Goal: Task Accomplishment & Management: Use online tool/utility

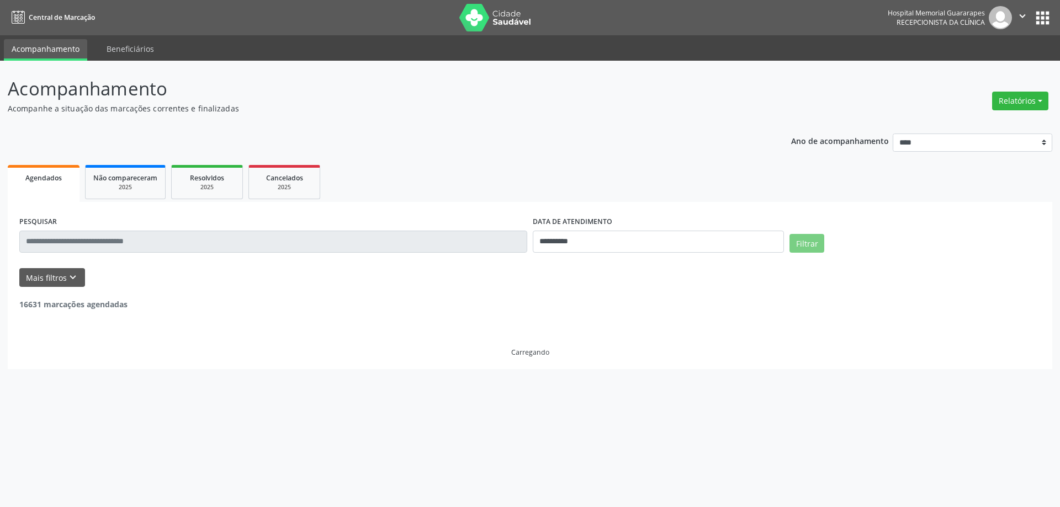
click at [1020, 99] on button "Relatórios" at bounding box center [1020, 101] width 56 height 19
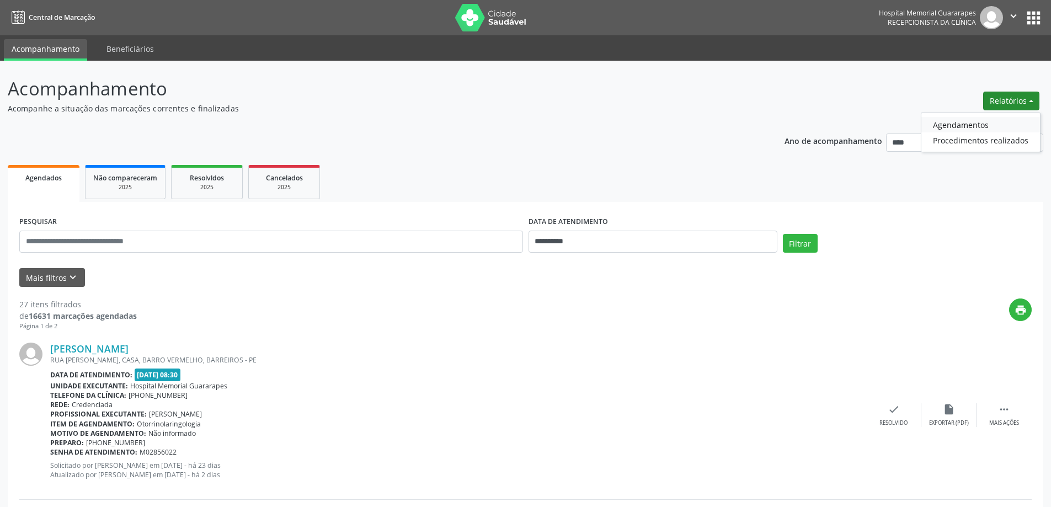
click at [971, 118] on link "Agendamentos" at bounding box center [981, 124] width 119 height 15
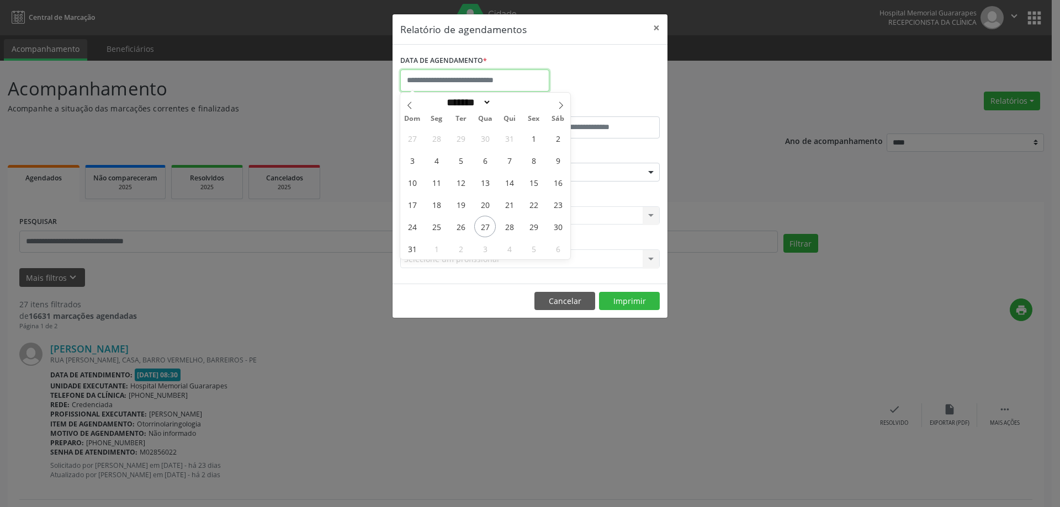
click at [443, 79] on input "text" at bounding box center [474, 81] width 149 height 22
click at [509, 227] on span "28" at bounding box center [509, 227] width 22 height 22
type input "**********"
click at [509, 227] on span "28" at bounding box center [509, 227] width 22 height 22
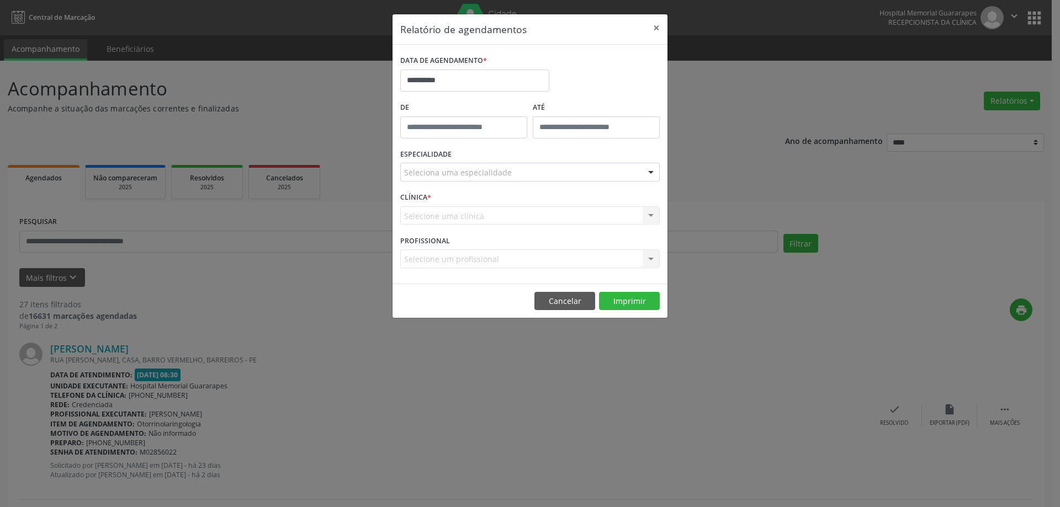
click at [577, 170] on div "Seleciona uma especialidade" at bounding box center [529, 172] width 259 height 19
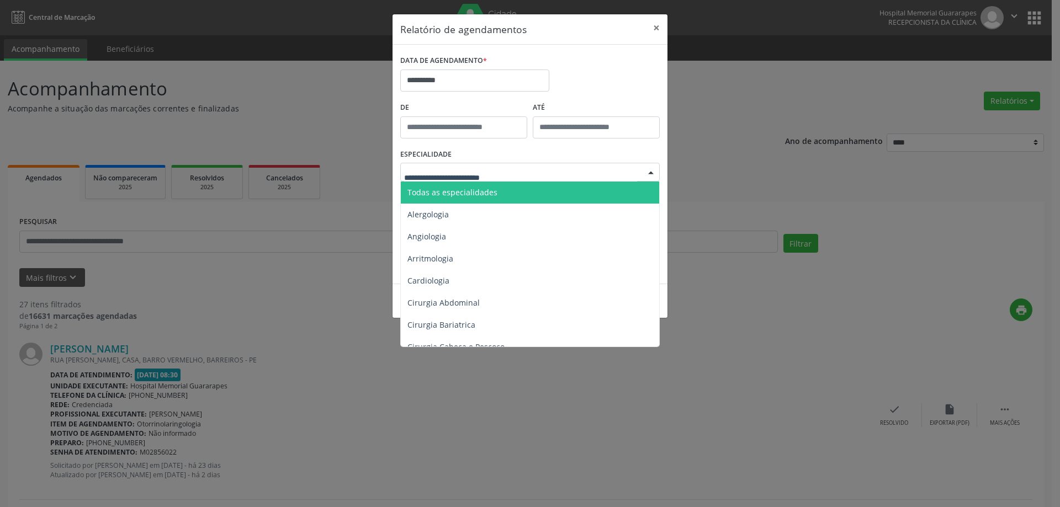
click at [549, 191] on span "Todas as especialidades" at bounding box center [531, 193] width 260 height 22
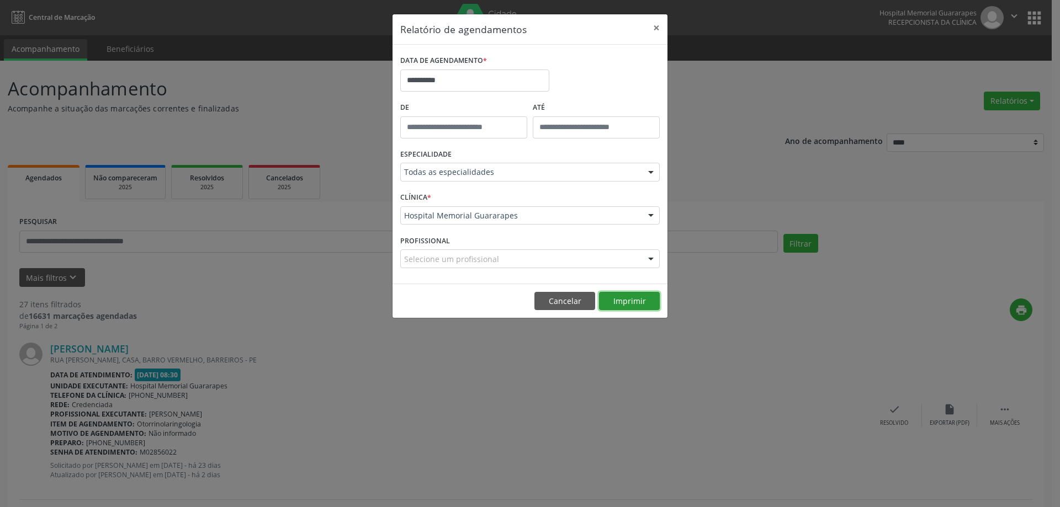
click at [614, 301] on button "Imprimir" at bounding box center [629, 301] width 61 height 19
